Goal: Task Accomplishment & Management: Complete application form

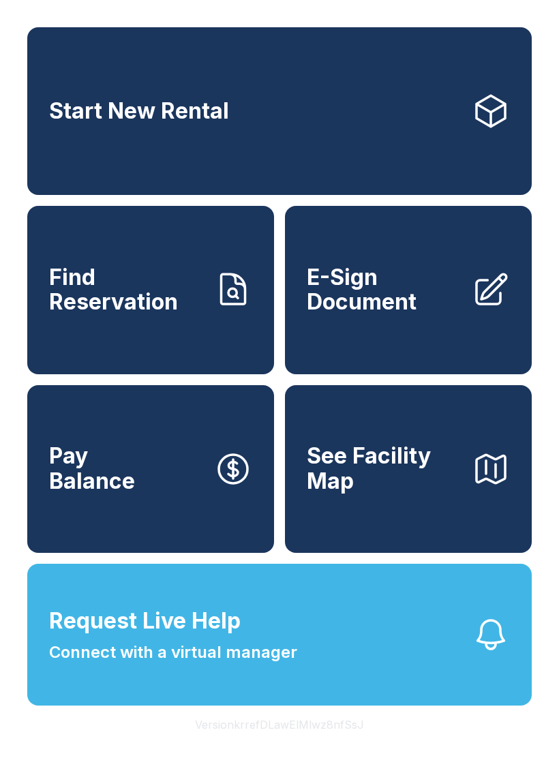
click at [368, 670] on button "Request Live Help Connect with a virtual manager" at bounding box center [279, 635] width 505 height 142
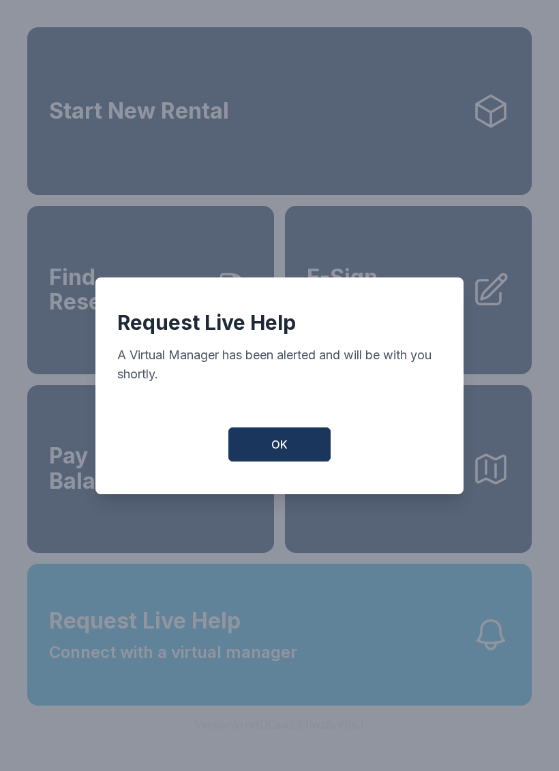
click at [301, 462] on button "OK" at bounding box center [279, 445] width 102 height 34
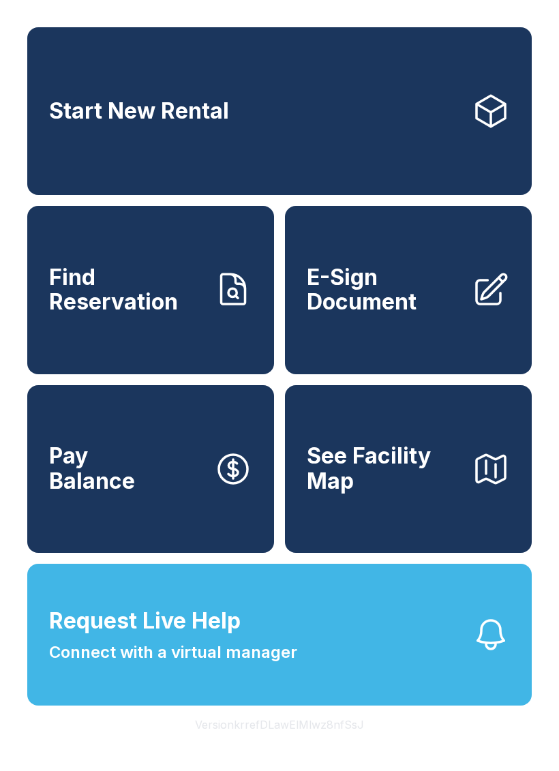
click at [321, 667] on button "Request Live Help Connect with a virtual manager" at bounding box center [279, 635] width 505 height 142
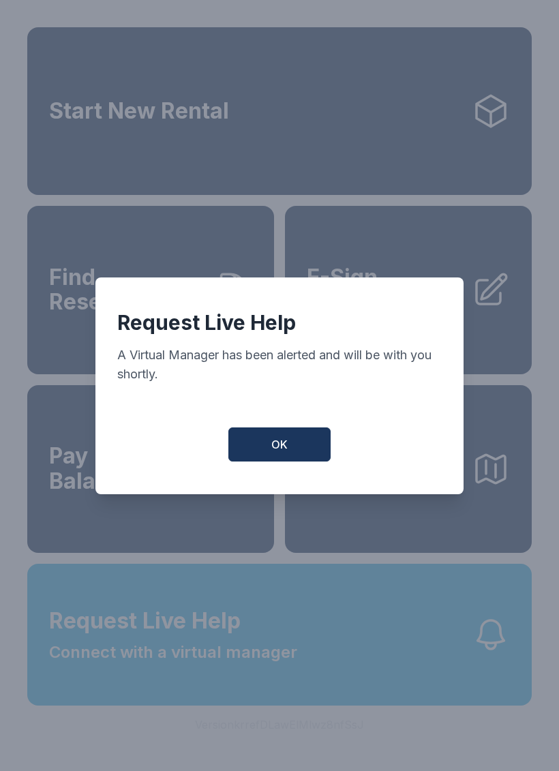
click at [299, 458] on button "OK" at bounding box center [279, 445] width 102 height 34
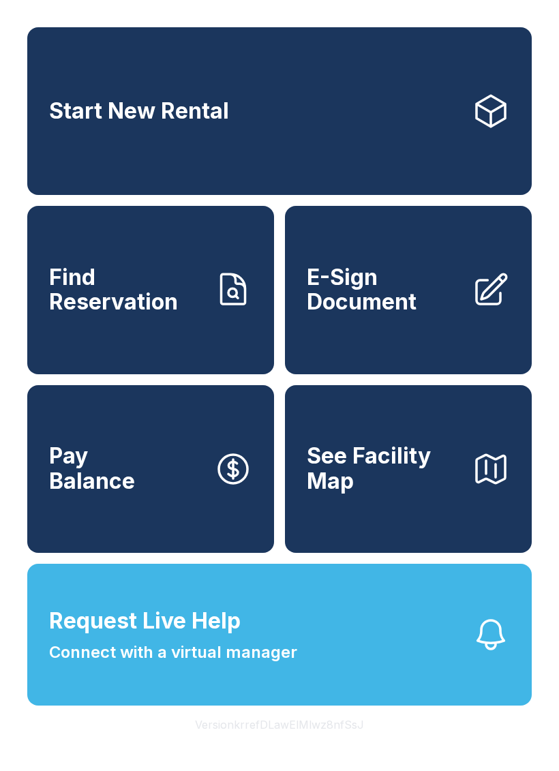
click at [406, 315] on span "E-Sign Document" at bounding box center [384, 290] width 154 height 50
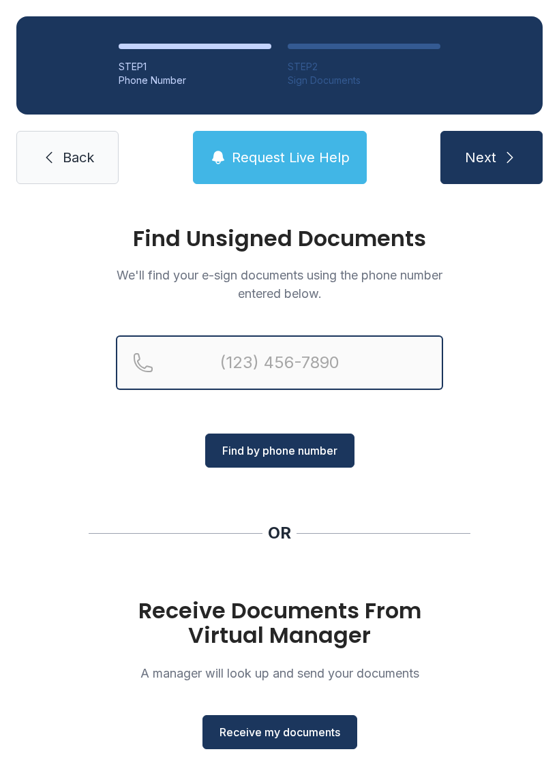
click at [292, 361] on input "Reservation phone number" at bounding box center [279, 363] width 327 height 55
type input "(813) 8"
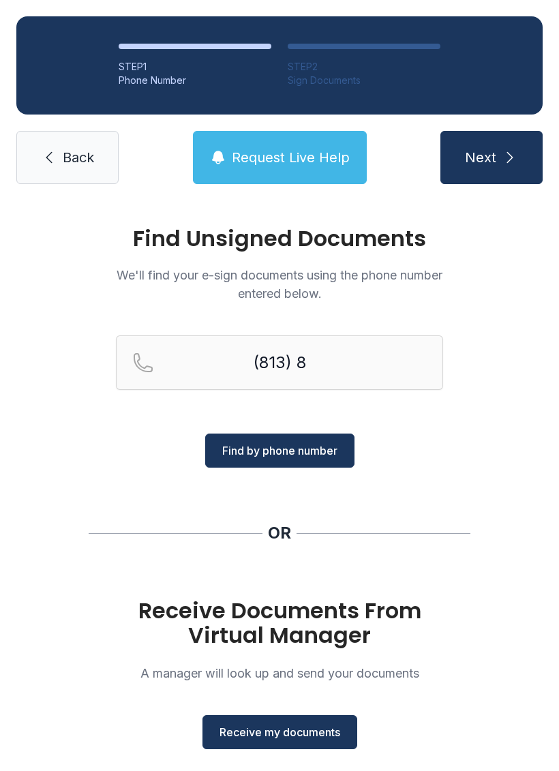
click at [520, 501] on div "Find Unsigned Documents We'll find your e-sign documents using the phone number…" at bounding box center [279, 501] width 559 height 603
click at [310, 732] on span "Receive my documents" at bounding box center [280, 732] width 121 height 16
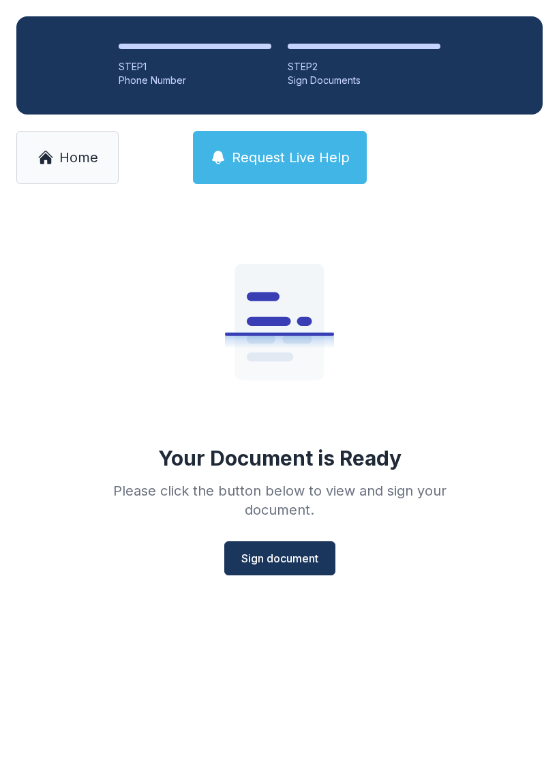
click at [290, 541] on button "Sign document" at bounding box center [279, 558] width 111 height 34
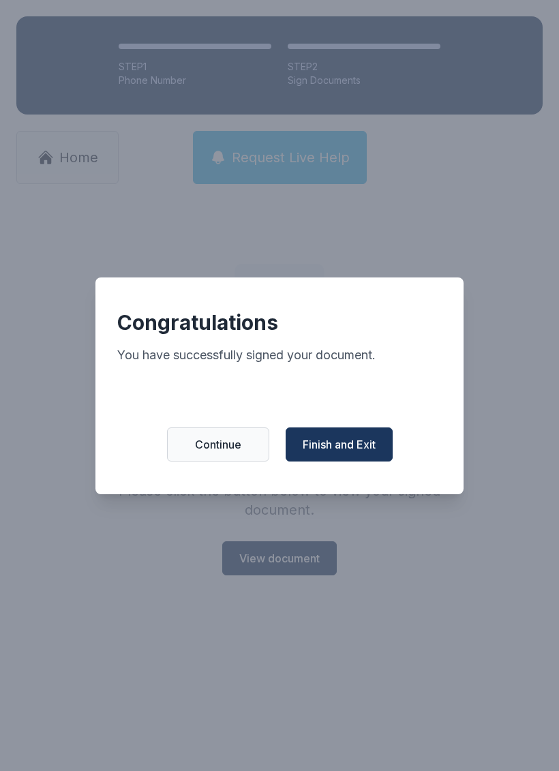
click at [351, 453] on span "Finish and Exit" at bounding box center [339, 444] width 73 height 16
